Goal: Information Seeking & Learning: Check status

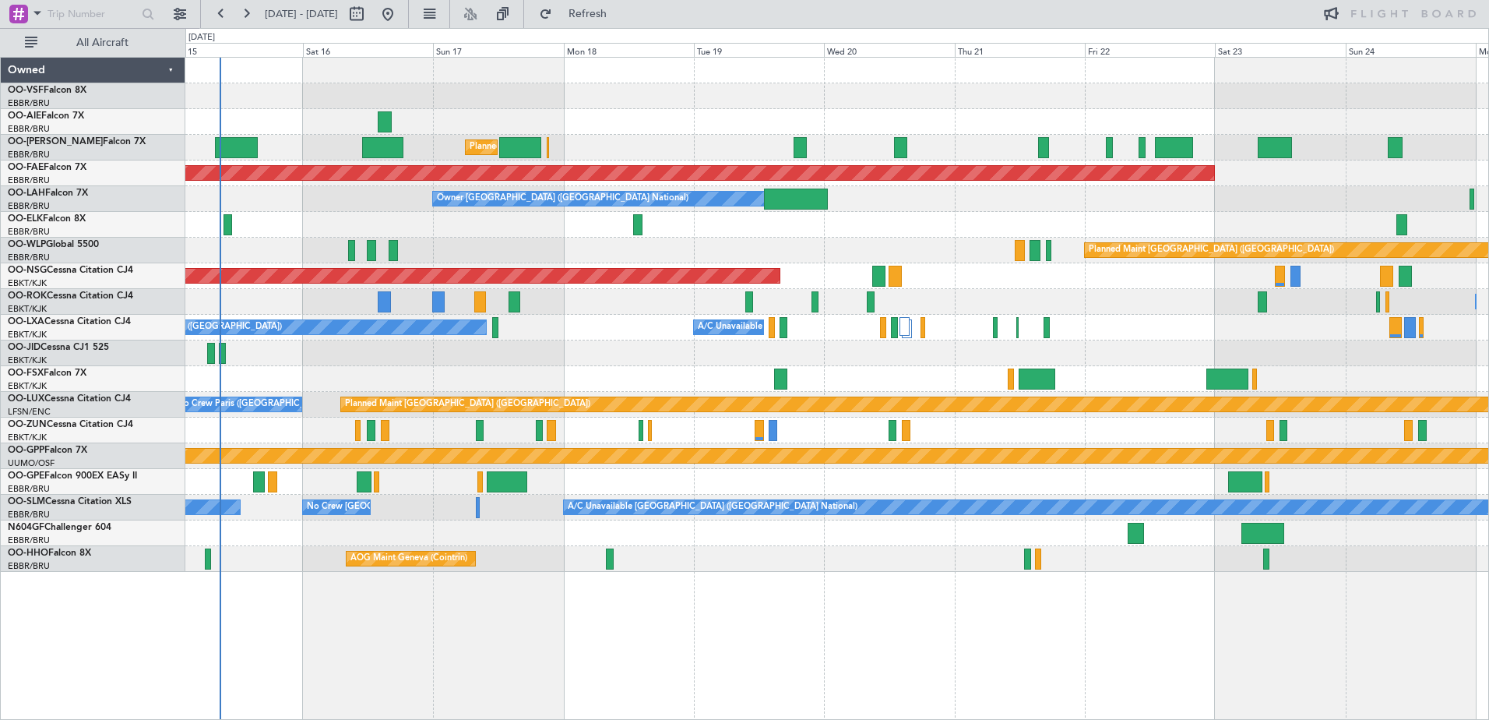
click at [661, 539] on div "Planned Maint [GEOGRAPHIC_DATA] ([GEOGRAPHIC_DATA] National) Planned Maint [GEO…" at bounding box center [836, 315] width 1303 height 514
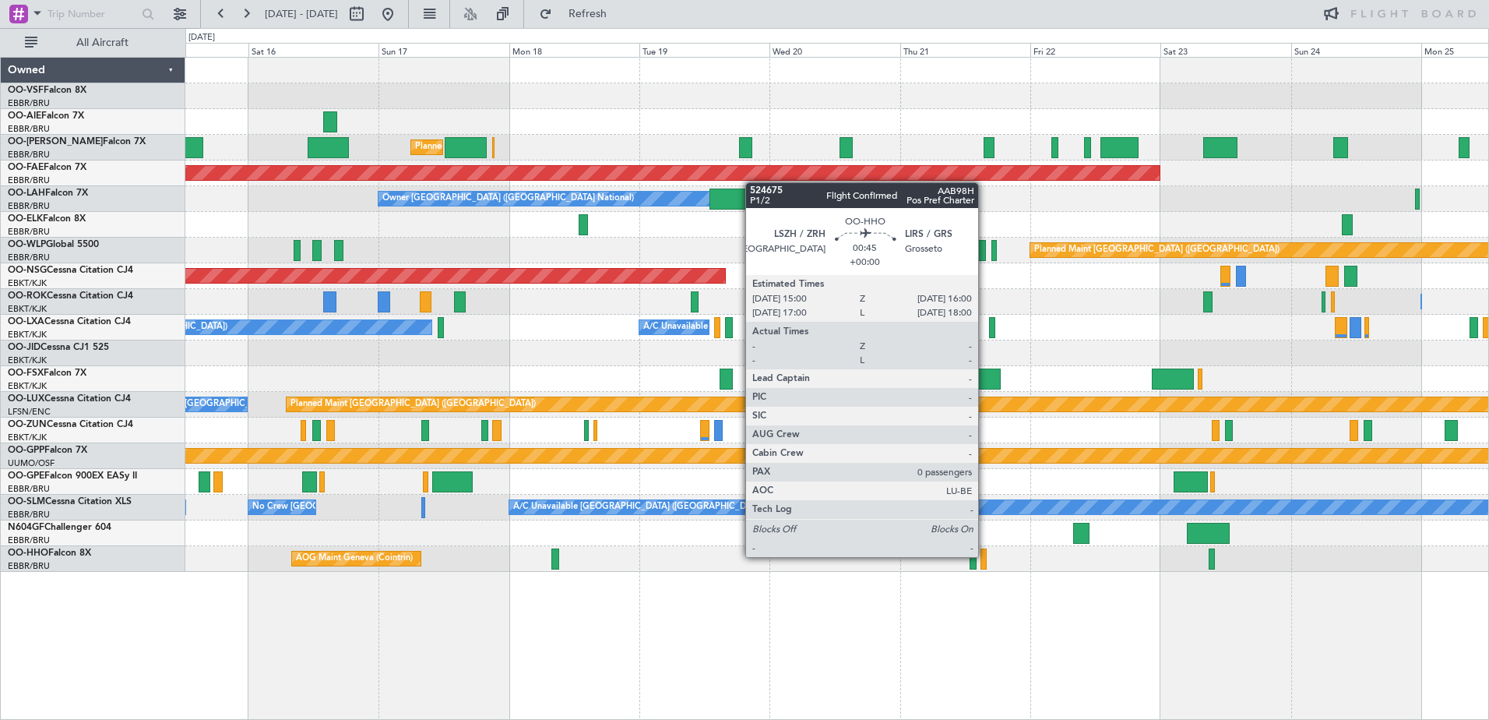
click at [985, 555] on div at bounding box center [983, 558] width 5 height 21
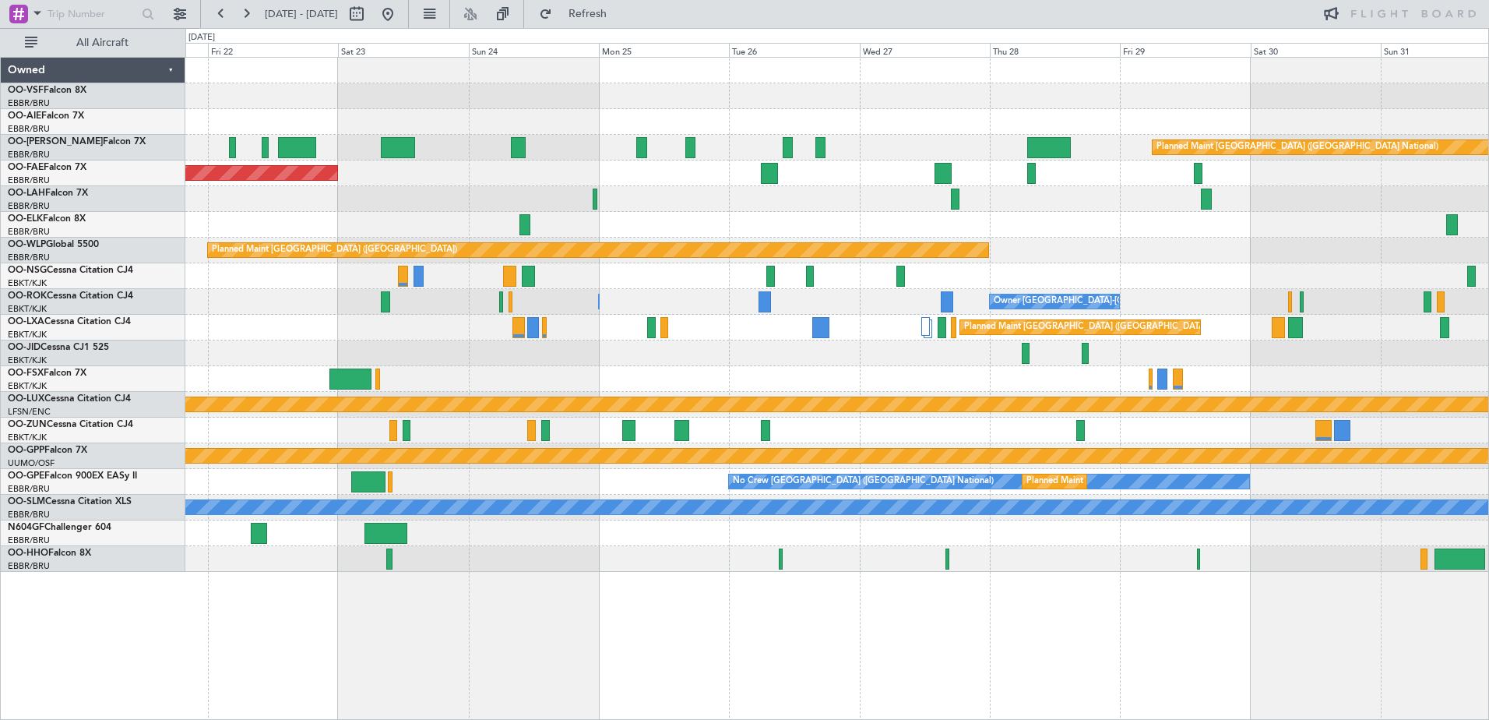
click at [428, 656] on div "Planned Maint [GEOGRAPHIC_DATA] ([GEOGRAPHIC_DATA]) Planned Maint [GEOGRAPHIC_D…" at bounding box center [837, 388] width 1304 height 663
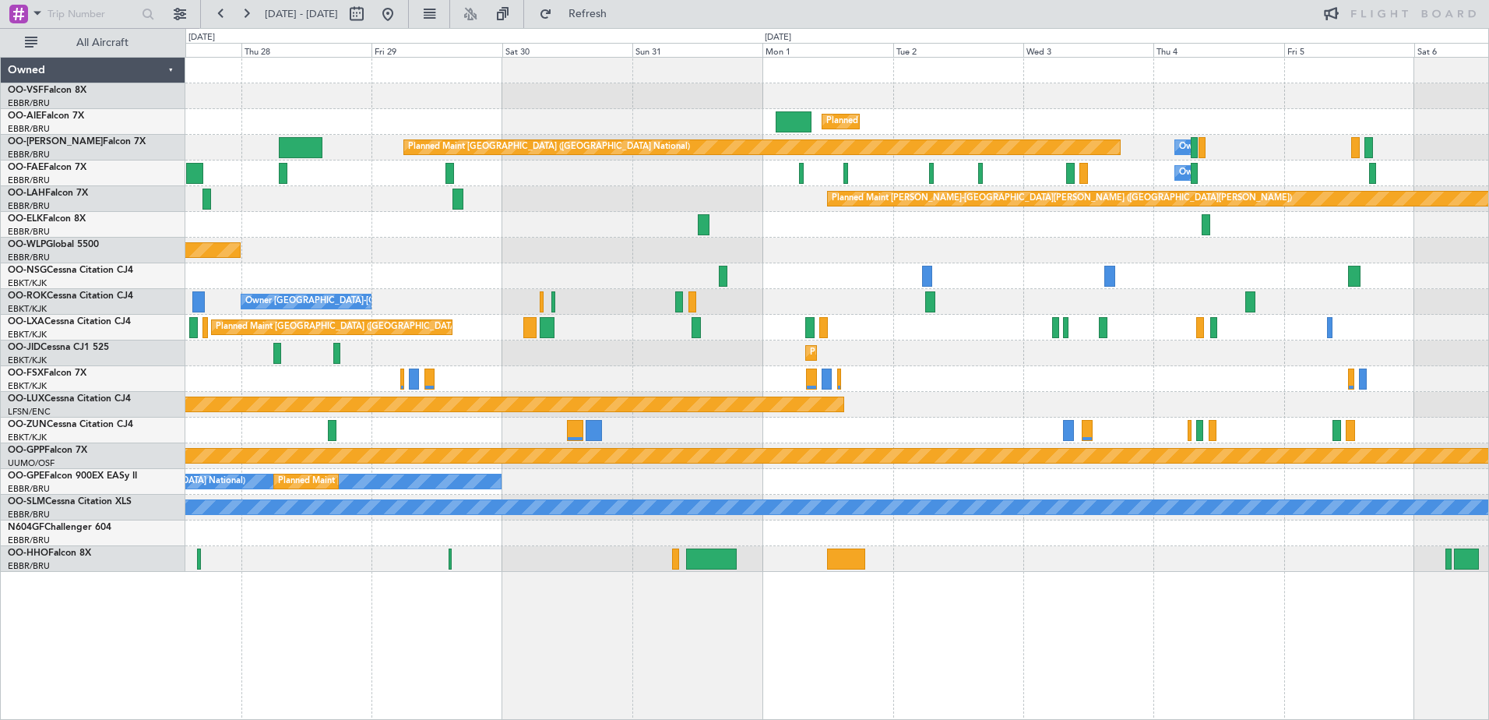
click at [516, 592] on div "Planned Maint [GEOGRAPHIC_DATA] ([GEOGRAPHIC_DATA]) Planned Maint [GEOGRAPHIC_D…" at bounding box center [837, 388] width 1304 height 663
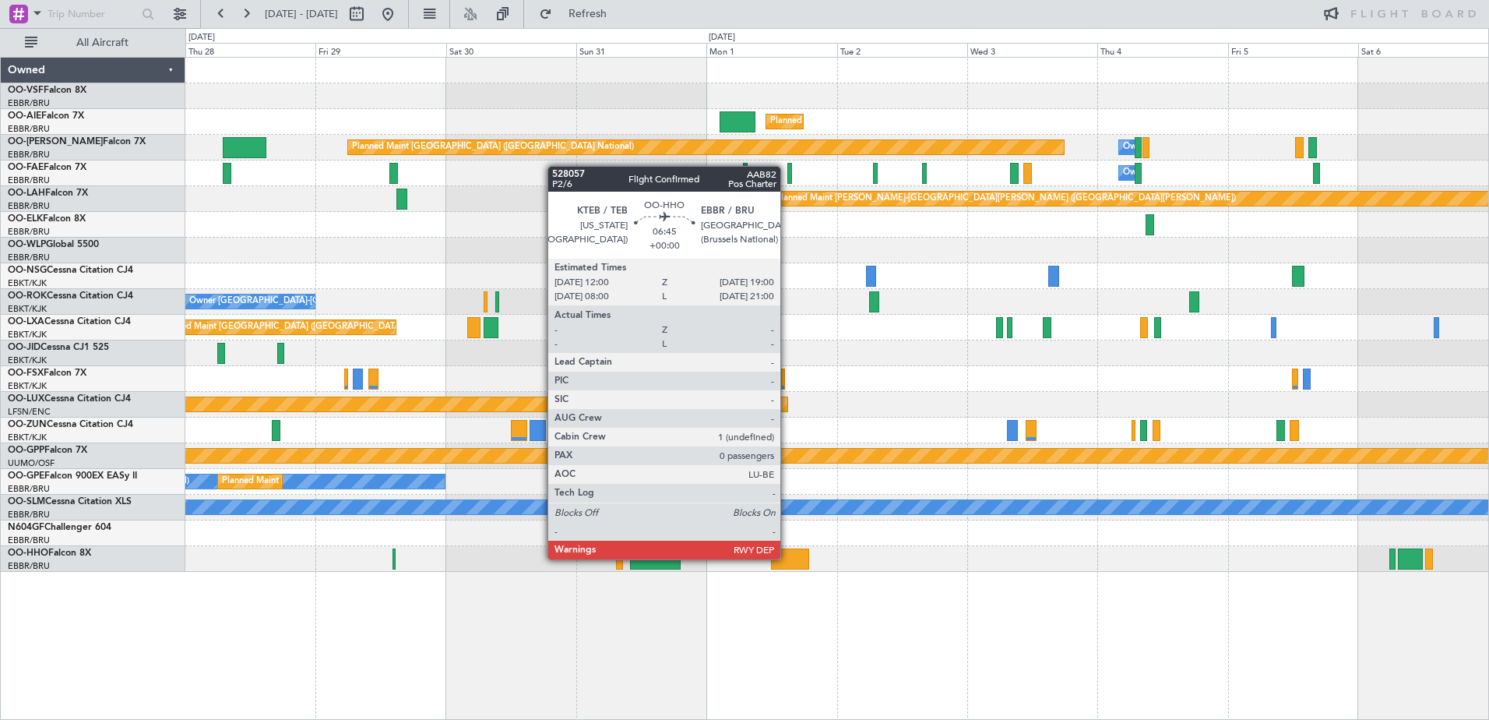
click at [788, 559] on div at bounding box center [790, 558] width 38 height 21
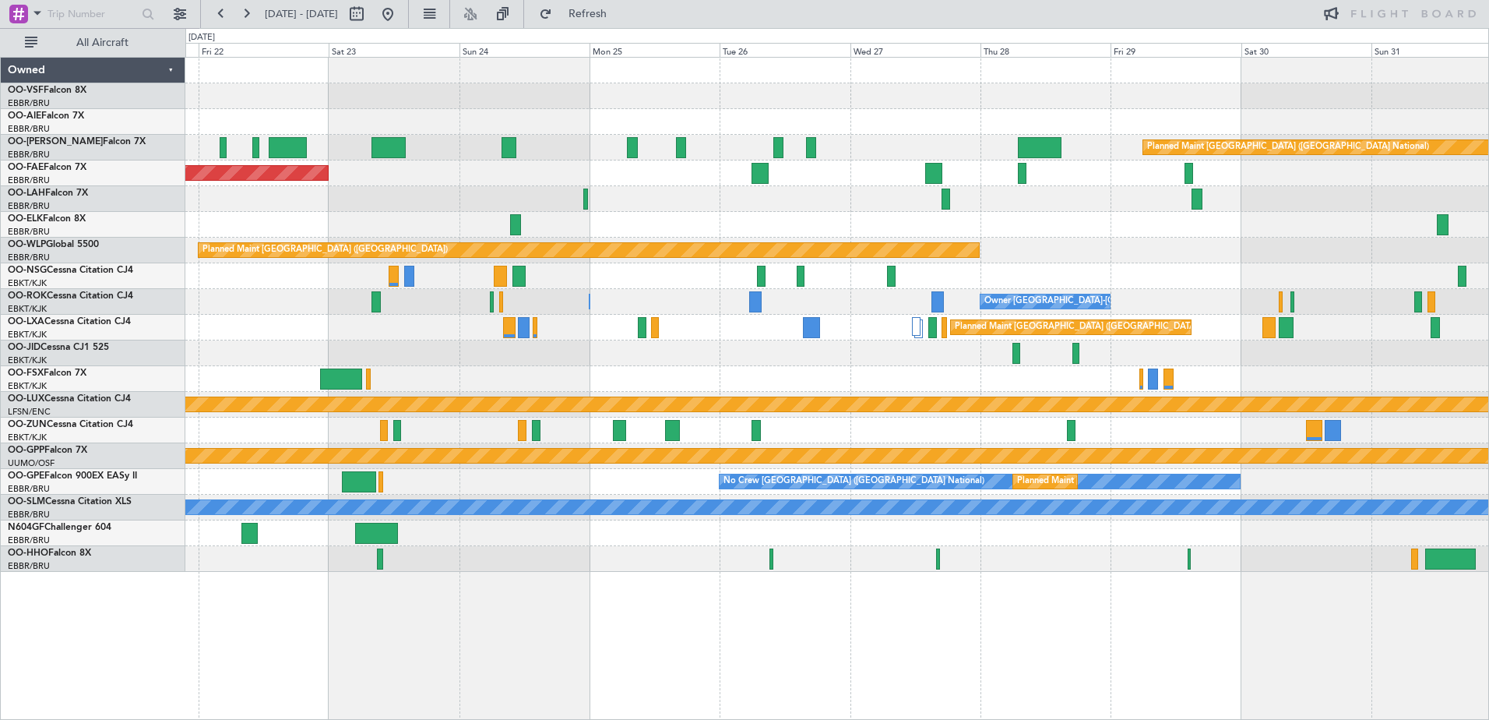
click at [1193, 353] on div "Planned Maint [GEOGRAPHIC_DATA] ([GEOGRAPHIC_DATA]) Planned Maint [GEOGRAPHIC_D…" at bounding box center [836, 315] width 1303 height 514
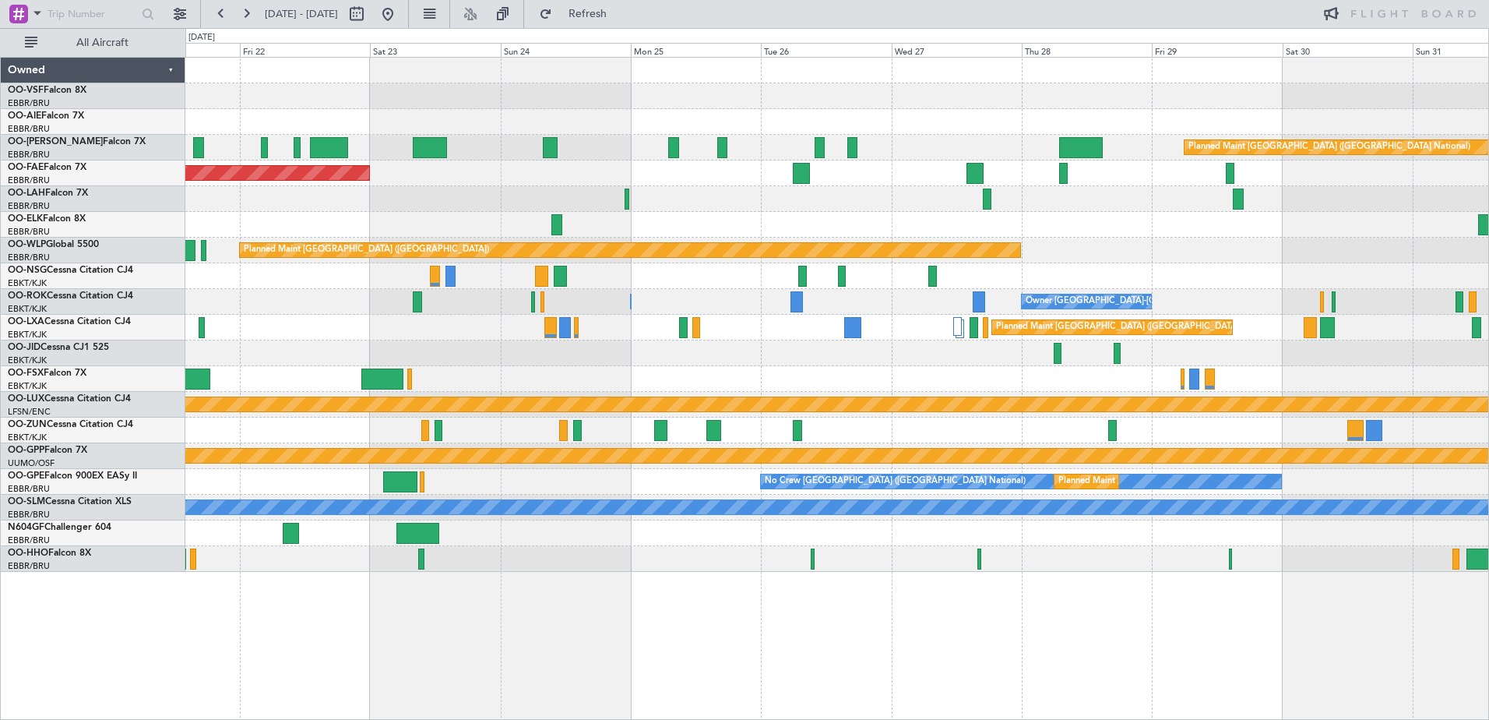
click at [767, 347] on div "Planned Maint [GEOGRAPHIC_DATA] ([GEOGRAPHIC_DATA]) Planned Maint [GEOGRAPHIC_D…" at bounding box center [836, 315] width 1303 height 514
